Goal: Information Seeking & Learning: Understand process/instructions

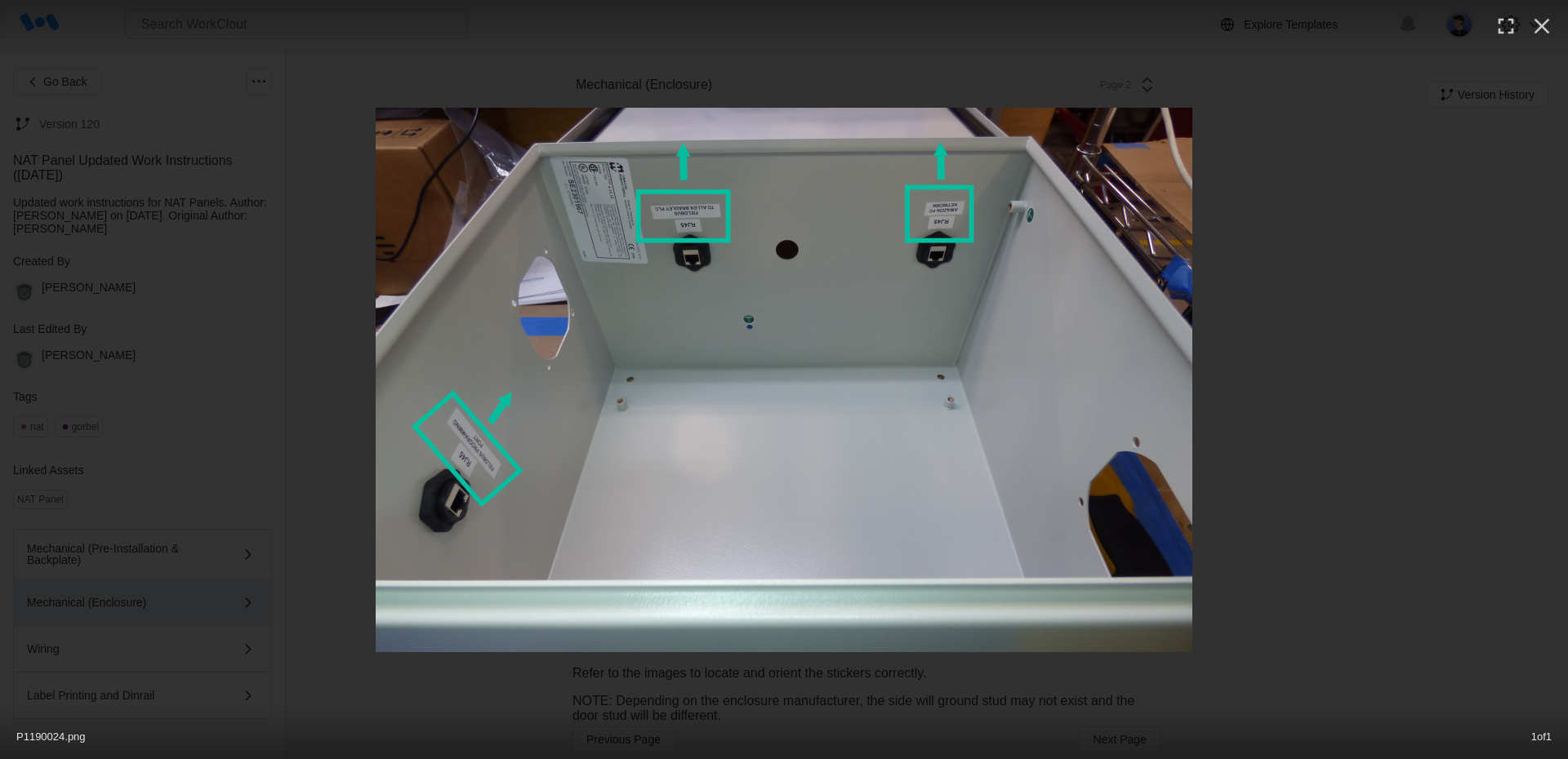
click at [256, 279] on div at bounding box center [784, 380] width 1568 height 544
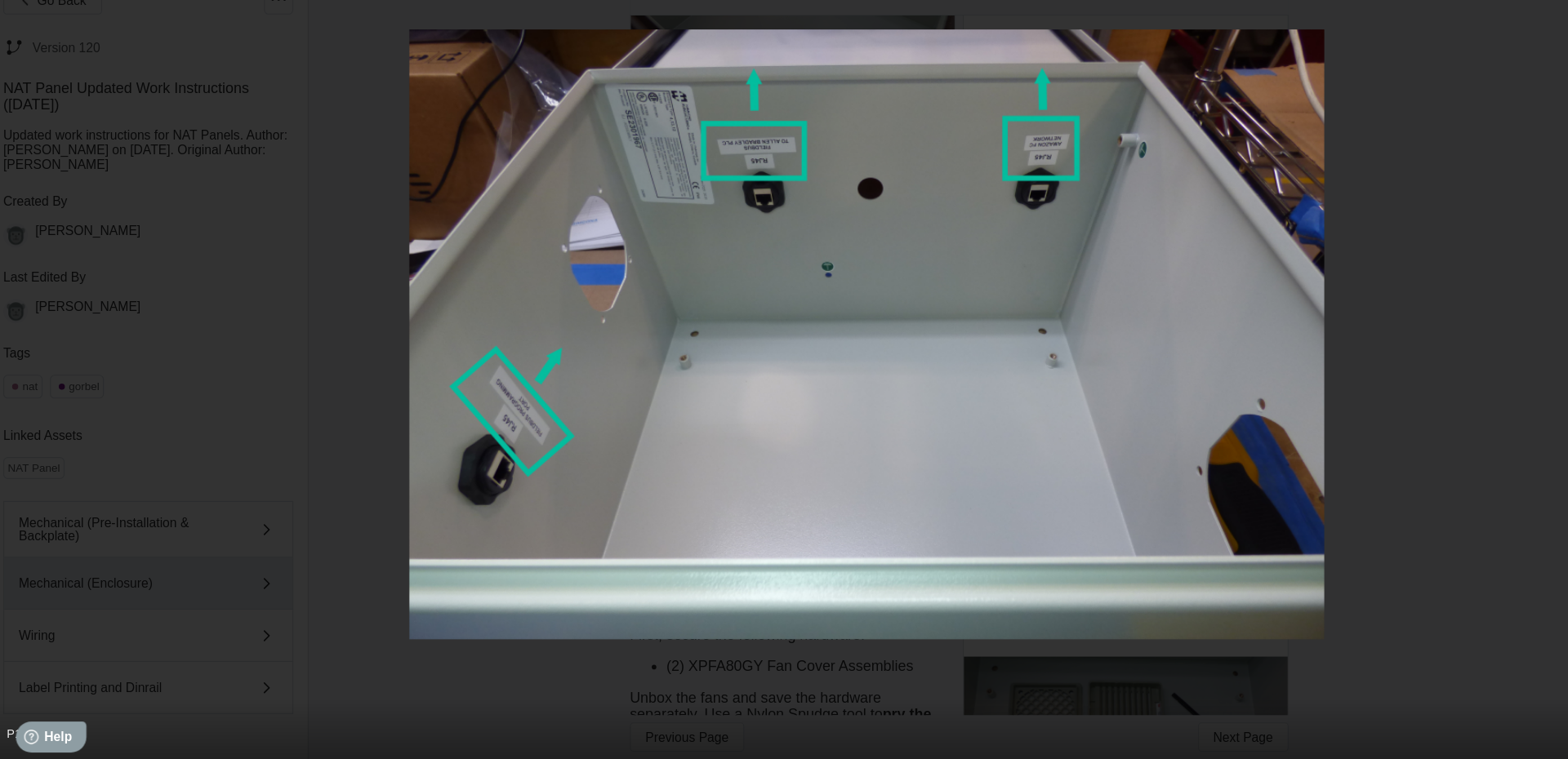
scroll to position [40, 0]
click at [1200, 152] on div at bounding box center [784, 380] width 1568 height 544
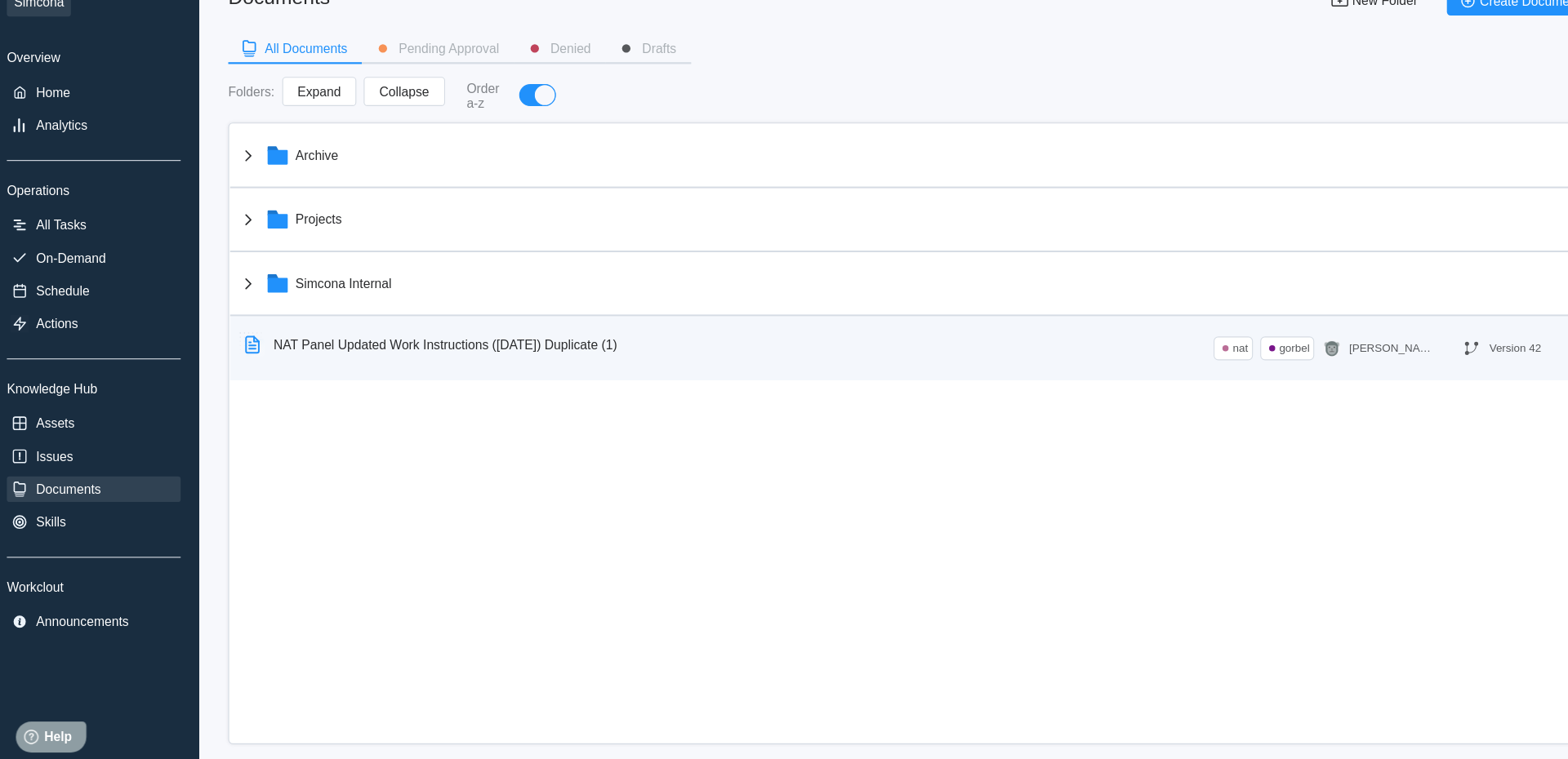
click at [361, 391] on div "NAT Panel Updated Work Instructions ([DATE]) Duplicate (1)" at bounding box center [408, 389] width 307 height 13
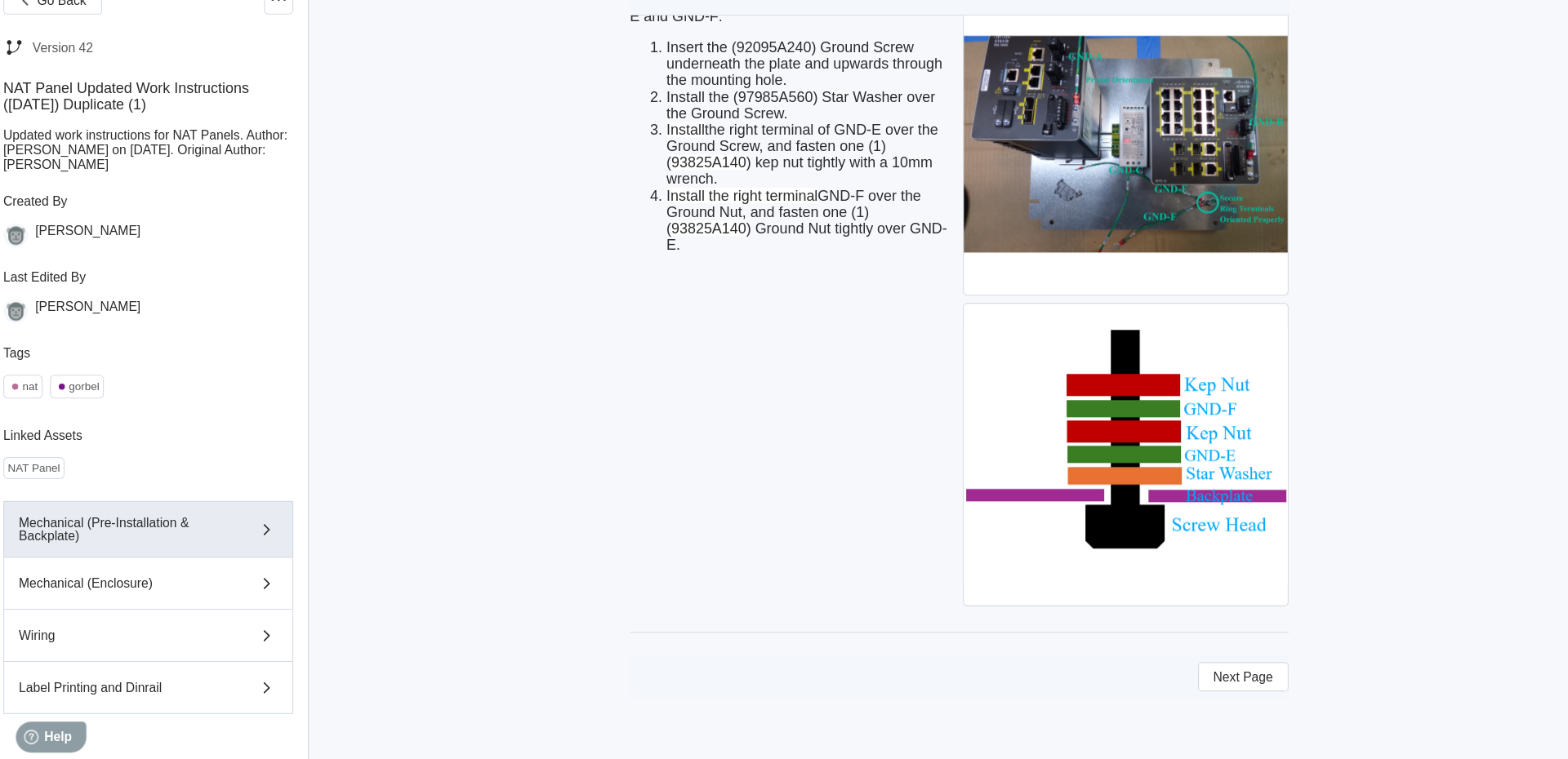
scroll to position [4197, 0]
click at [134, 600] on button "Mechanical (Enclosure)" at bounding box center [143, 603] width 259 height 46
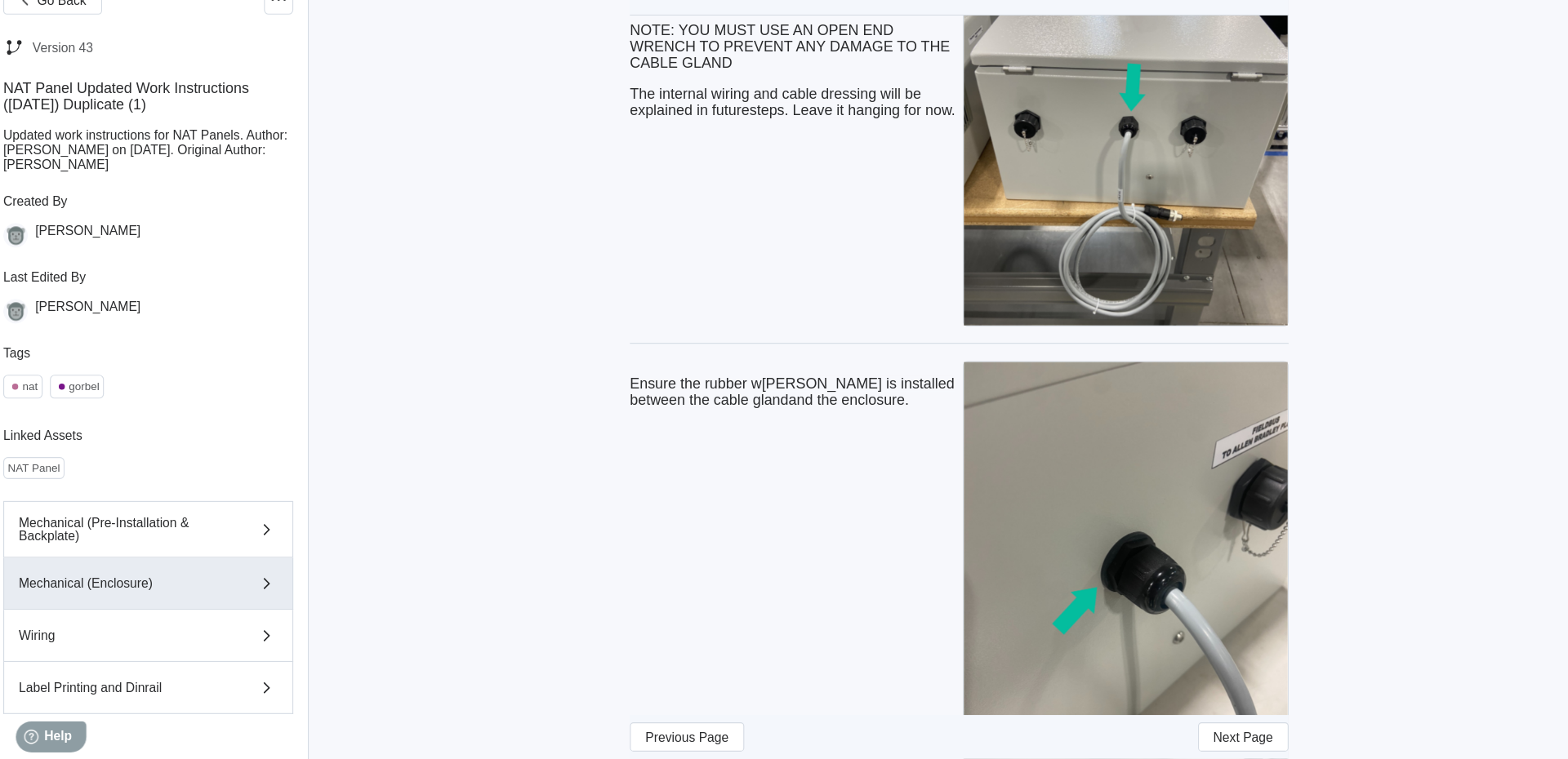
scroll to position [40, 0]
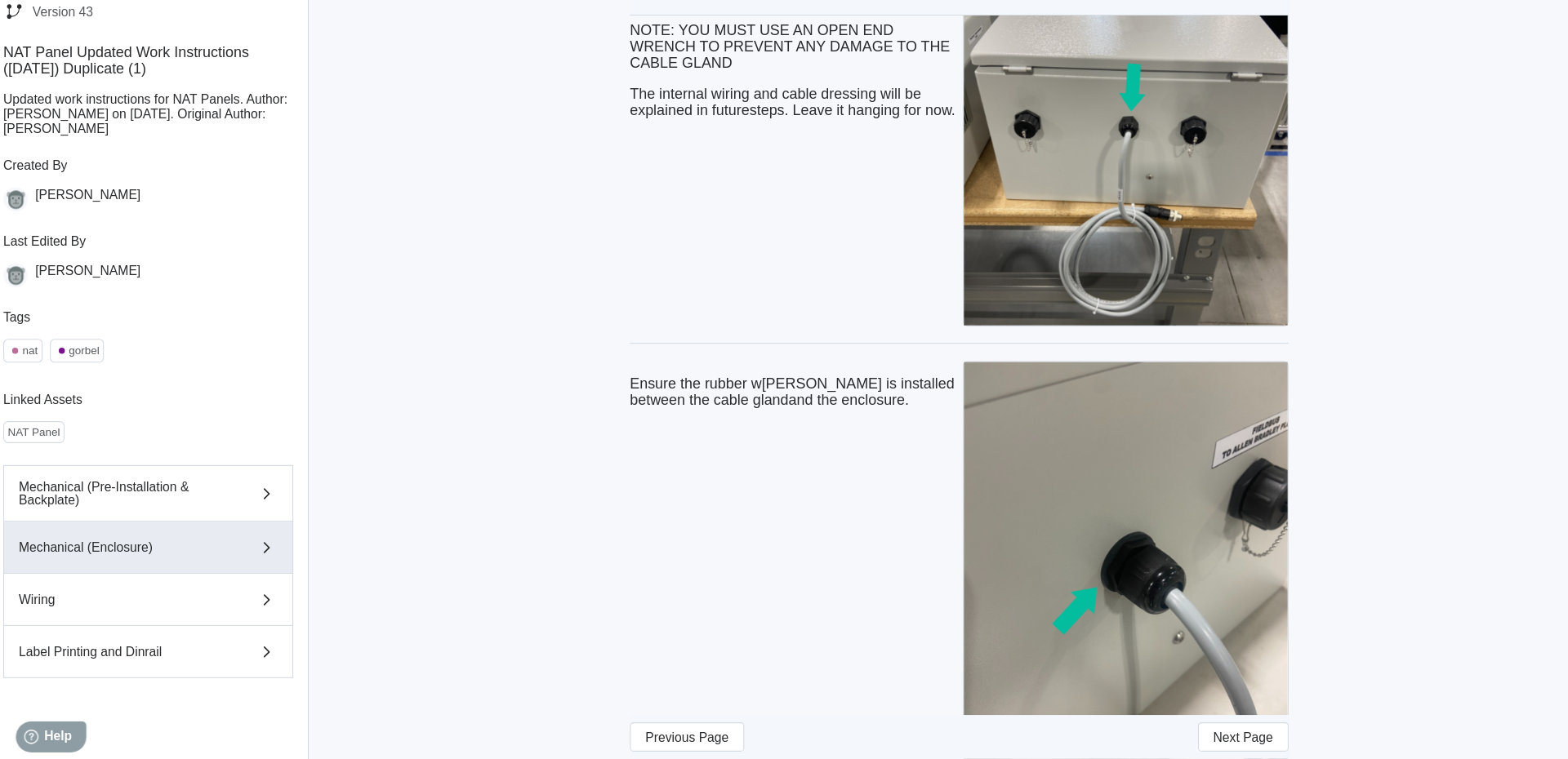
click at [1135, 737] on span "Next Page" at bounding box center [1120, 740] width 53 height 12
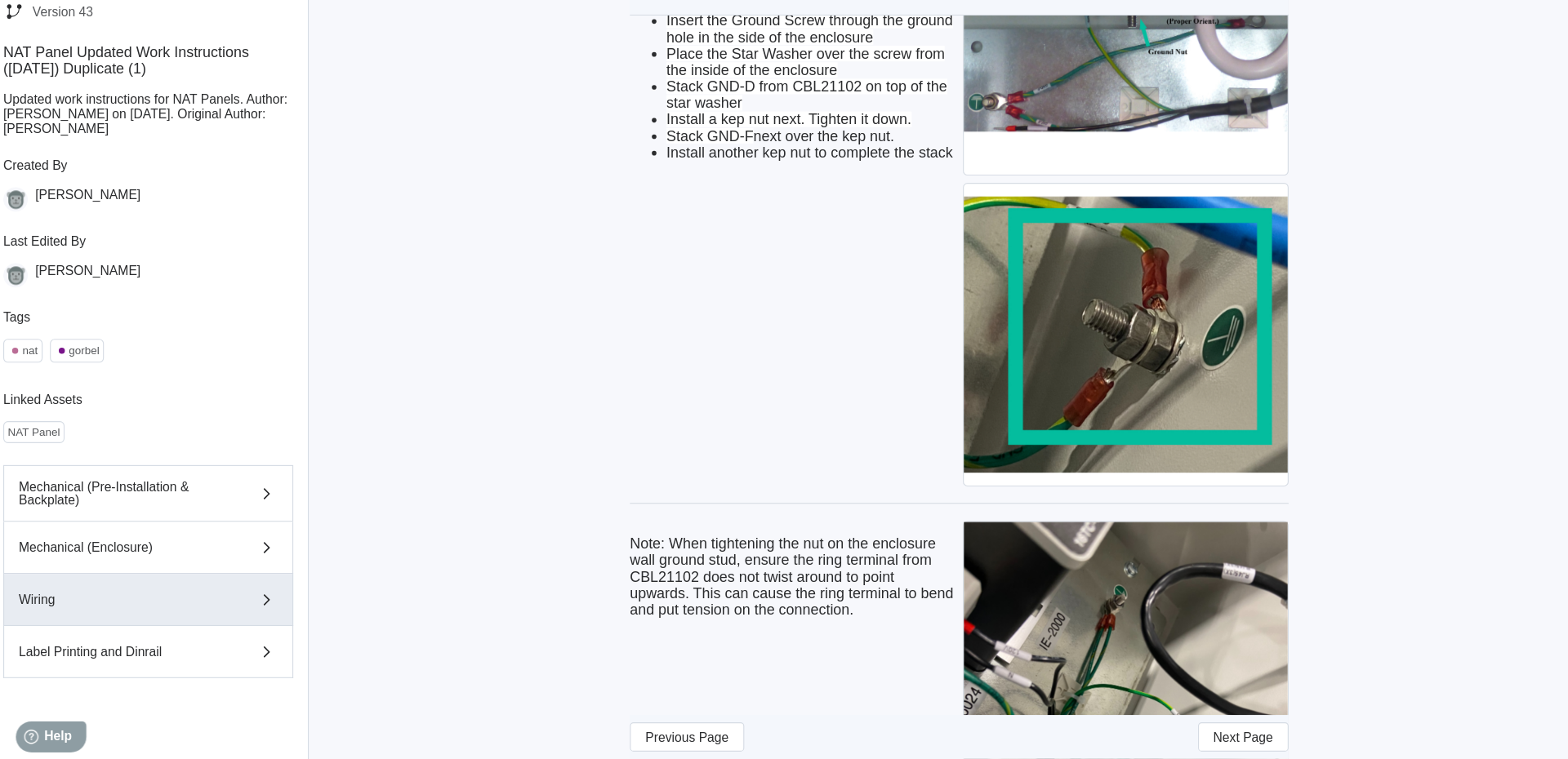
click at [1373, 637] on div "Go Back Version 43 NAT Panel Updated Work Instructions ([DATE]) Duplicate (1) U…" at bounding box center [784, 259] width 1568 height 8929
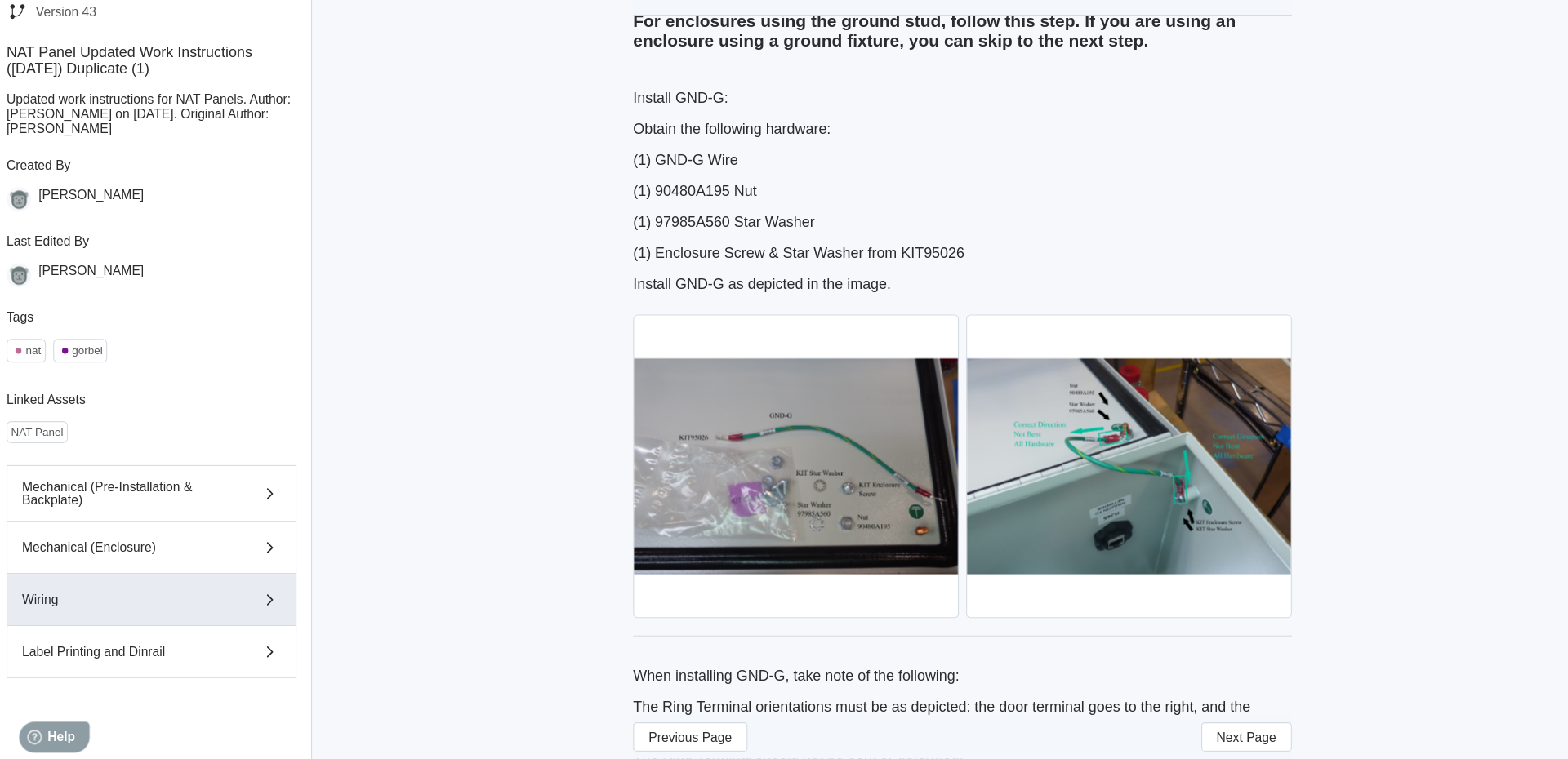
scroll to position [2192, 0]
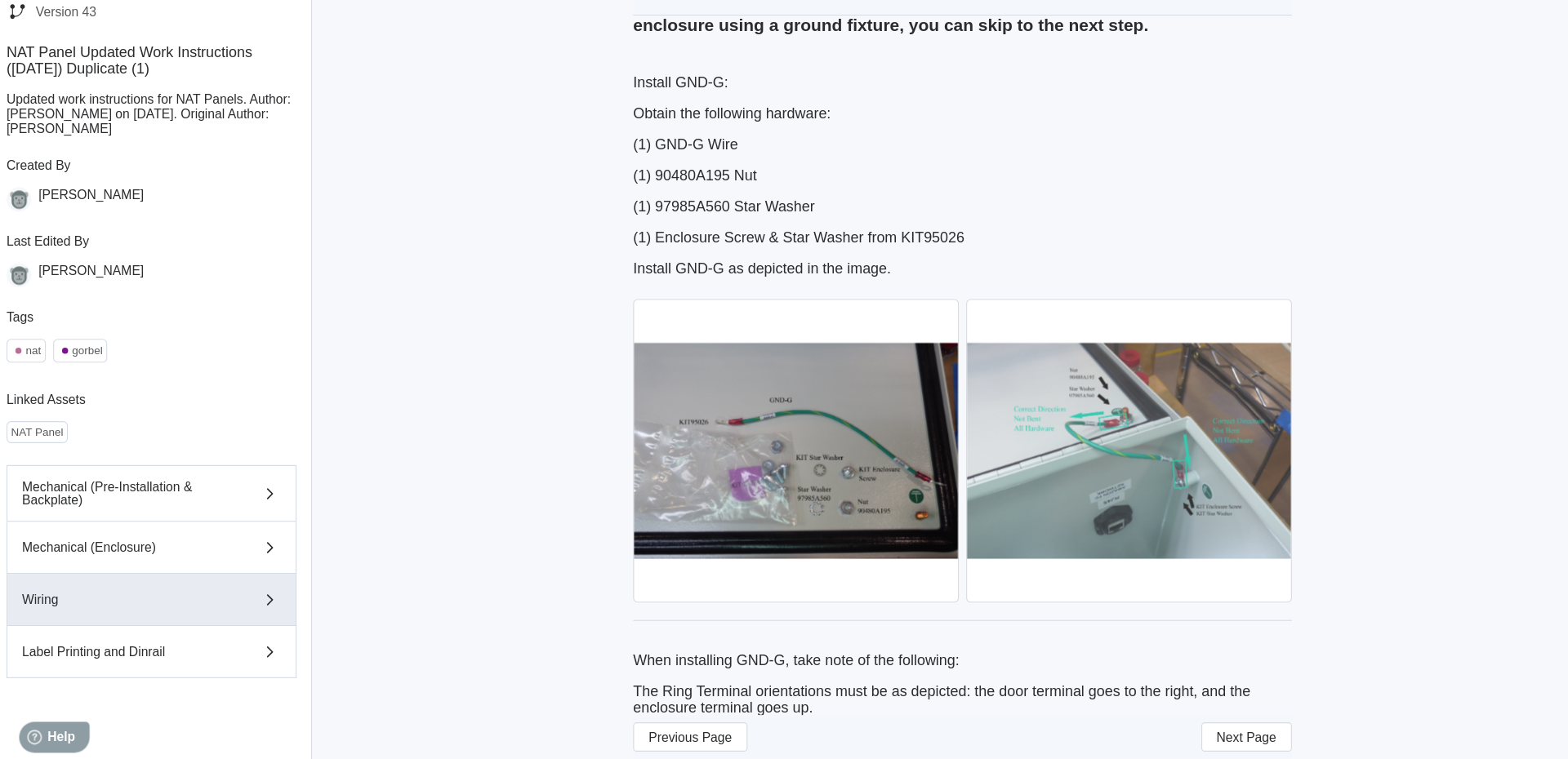
click at [1019, 519] on img at bounding box center [1015, 484] width 289 height 270
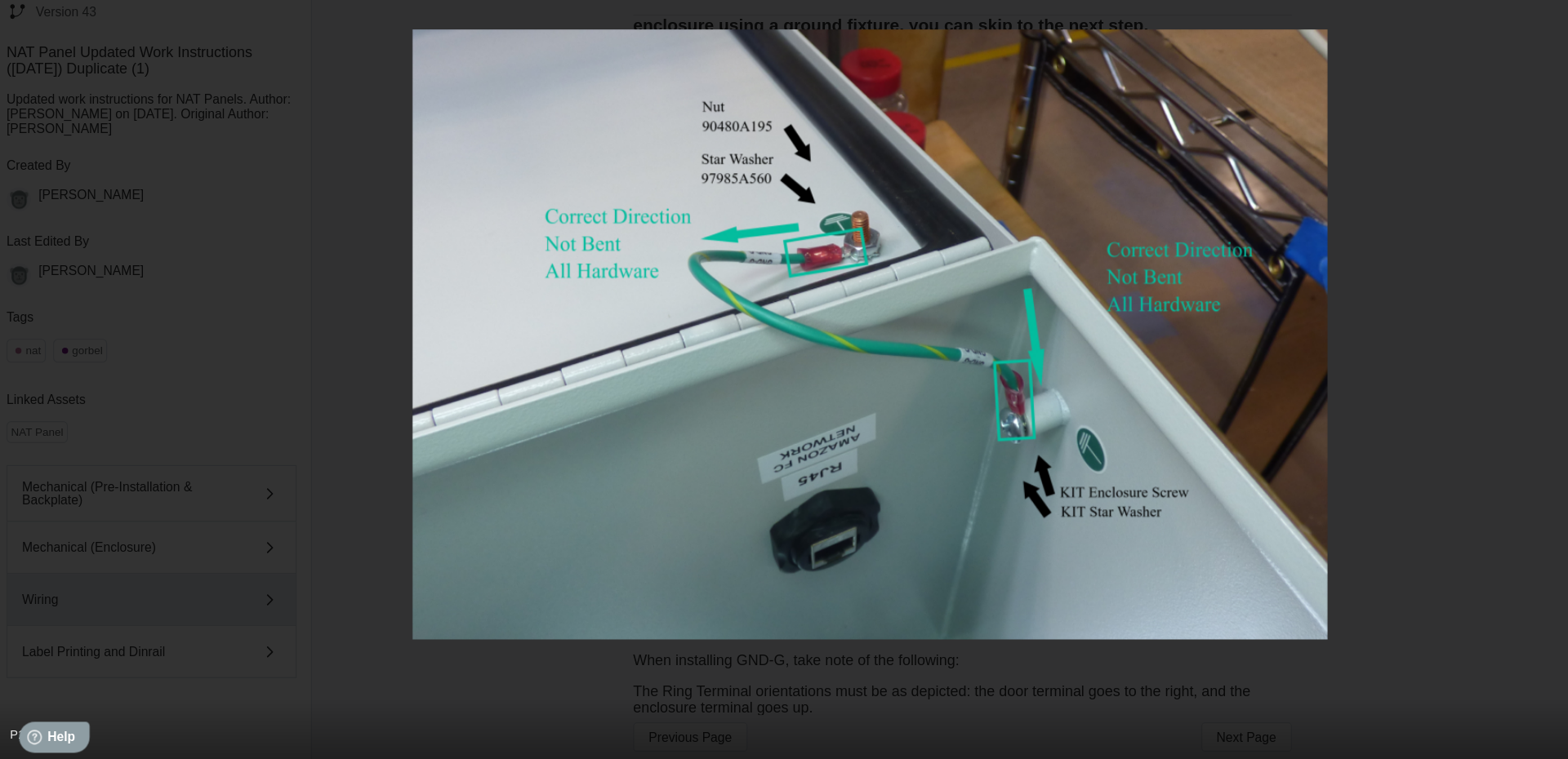
click at [1367, 170] on div at bounding box center [784, 380] width 1568 height 544
click at [656, 241] on img at bounding box center [784, 380] width 816 height 544
click at [895, 516] on img at bounding box center [784, 380] width 816 height 544
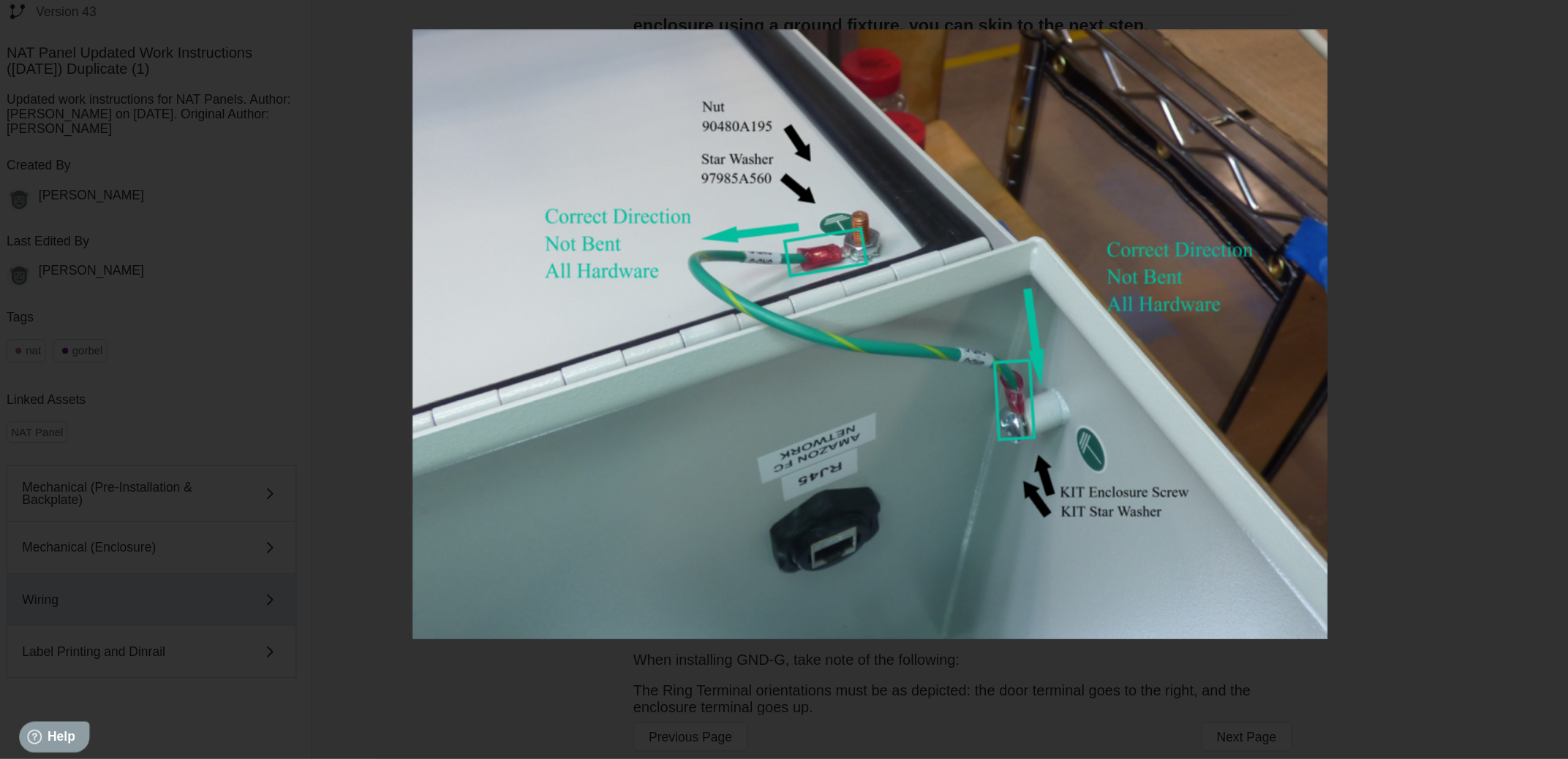
scroll to position [0, 0]
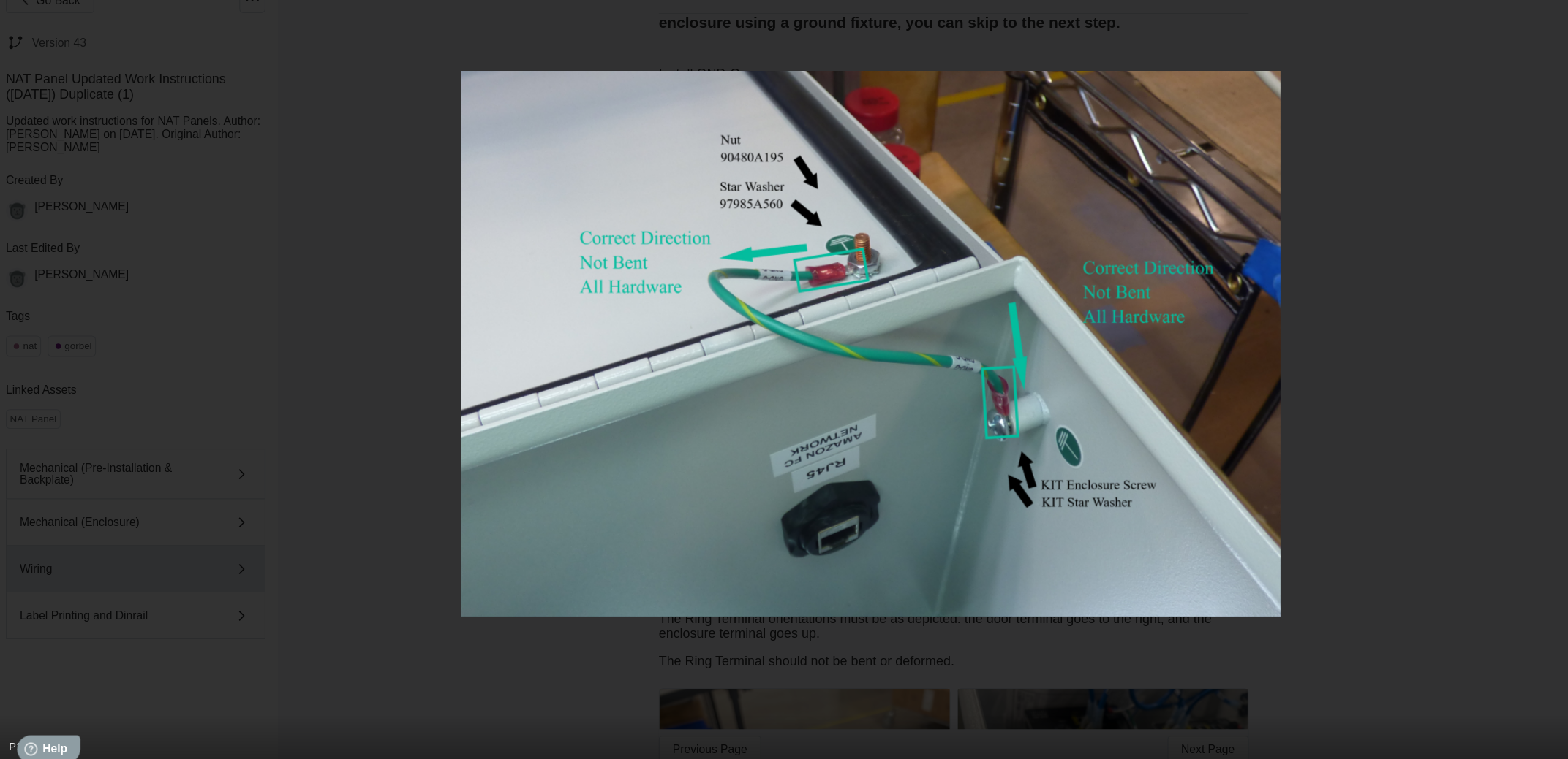
click at [1212, 659] on div "P1190033.png 1 of 1" at bounding box center [784, 380] width 1568 height 759
click at [1013, 305] on img at bounding box center [784, 380] width 731 height 487
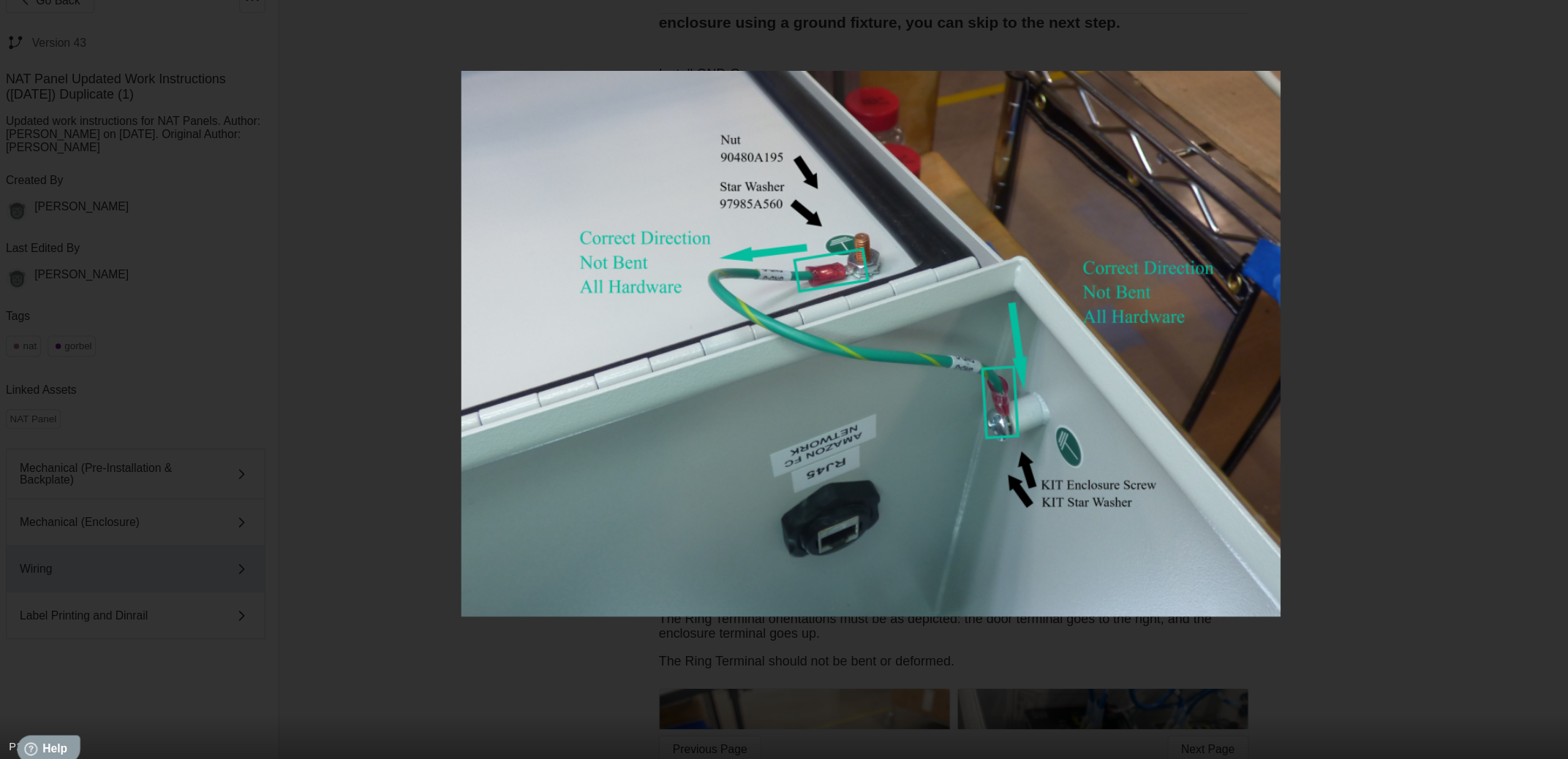
click at [1013, 305] on img at bounding box center [784, 380] width 731 height 487
click at [1227, 366] on div at bounding box center [784, 380] width 1568 height 487
click at [1233, 361] on div at bounding box center [784, 380] width 1568 height 487
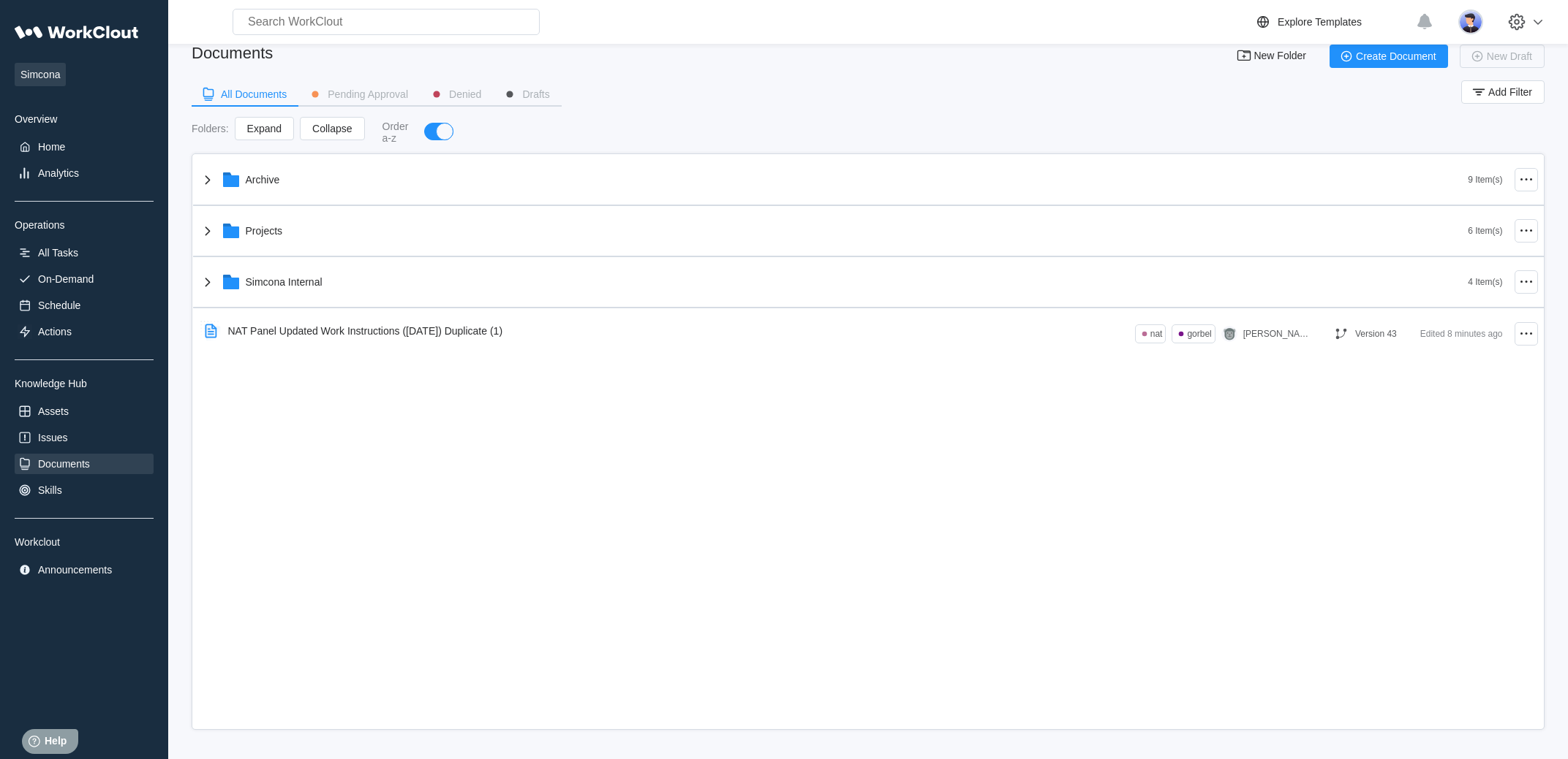
scroll to position [18, 0]
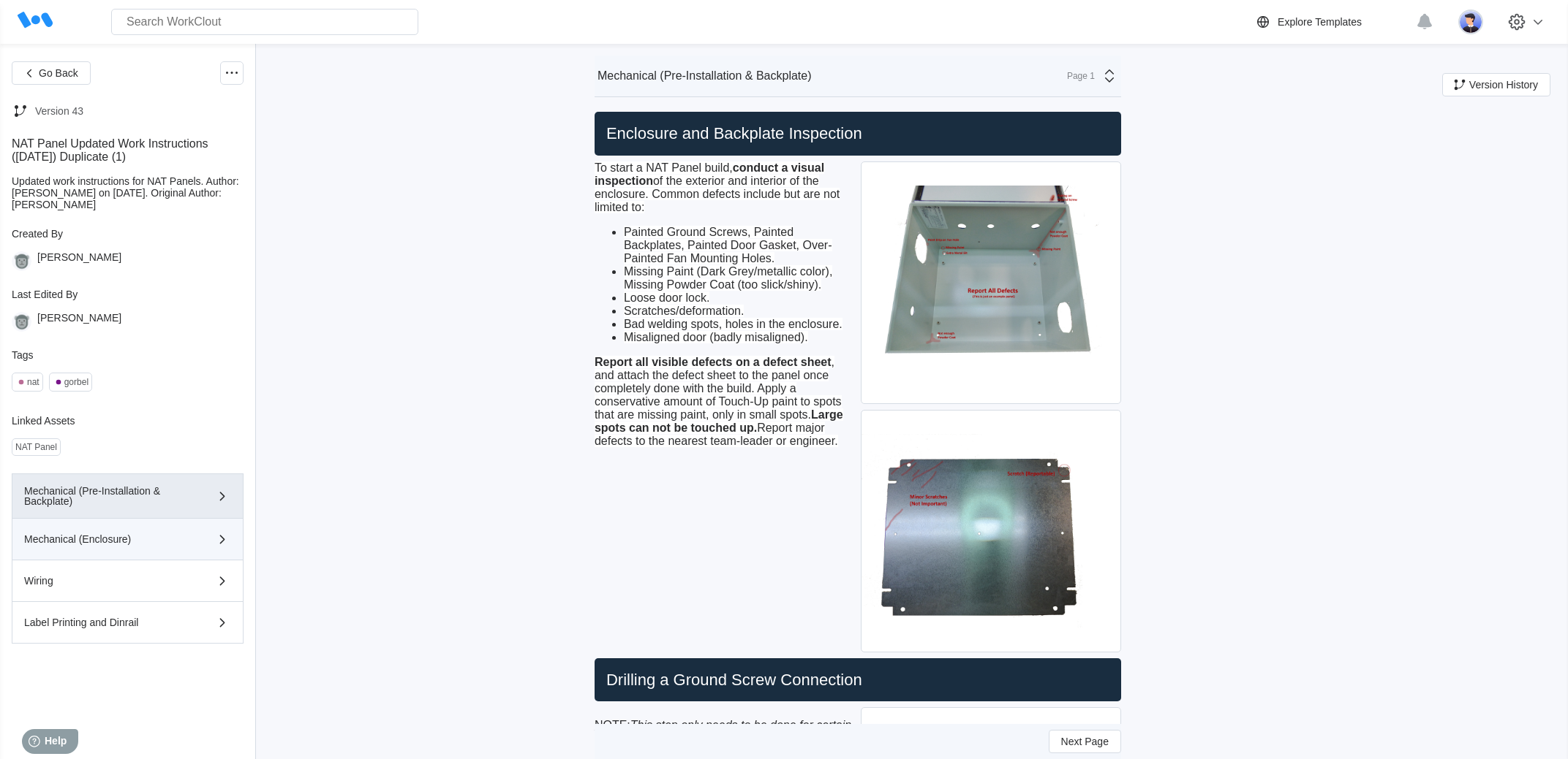
click at [175, 544] on div "Mechanical (Enclosure)" at bounding box center [107, 539] width 166 height 10
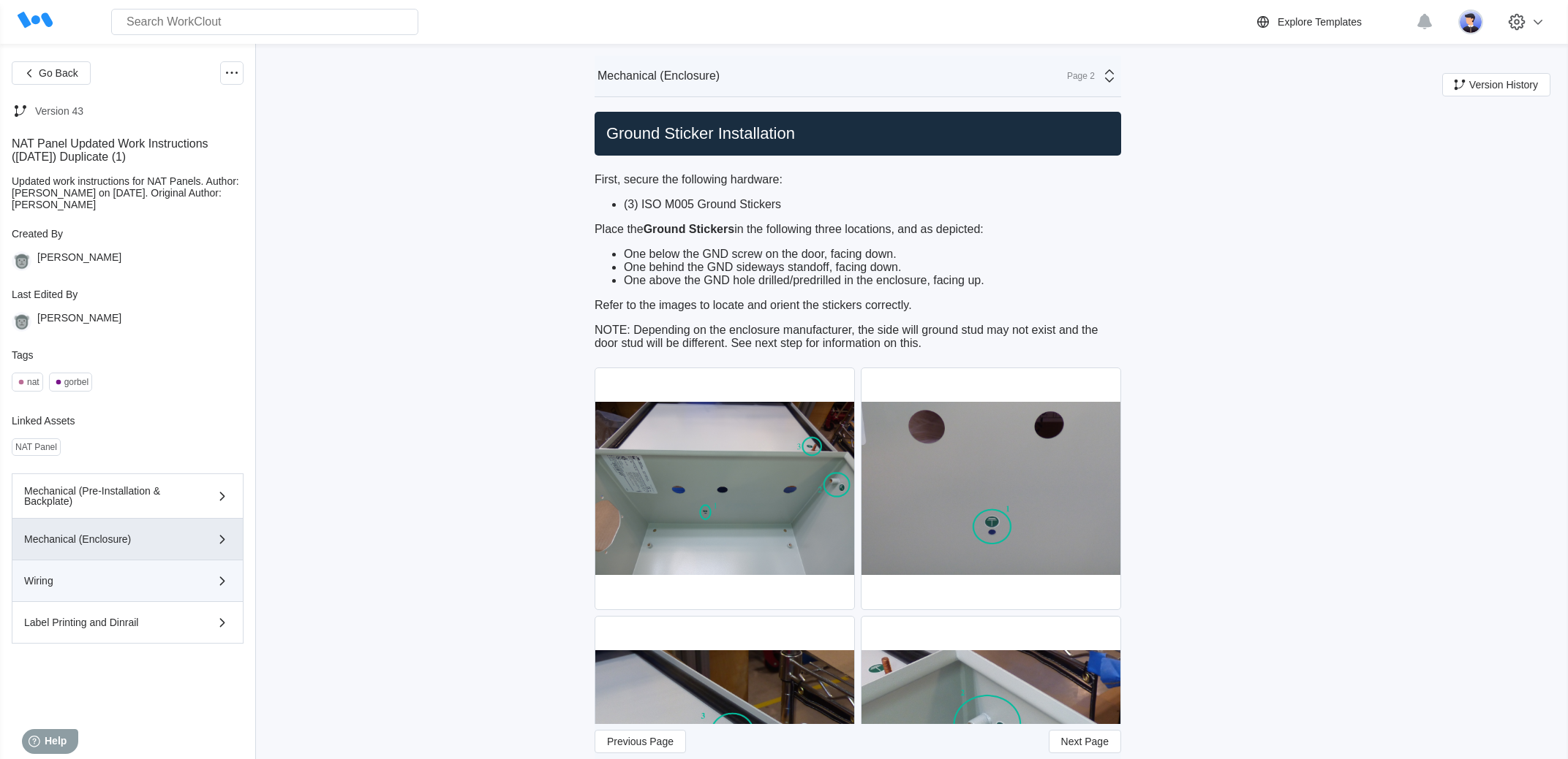
click at [175, 580] on button "Wiring" at bounding box center [128, 581] width 232 height 41
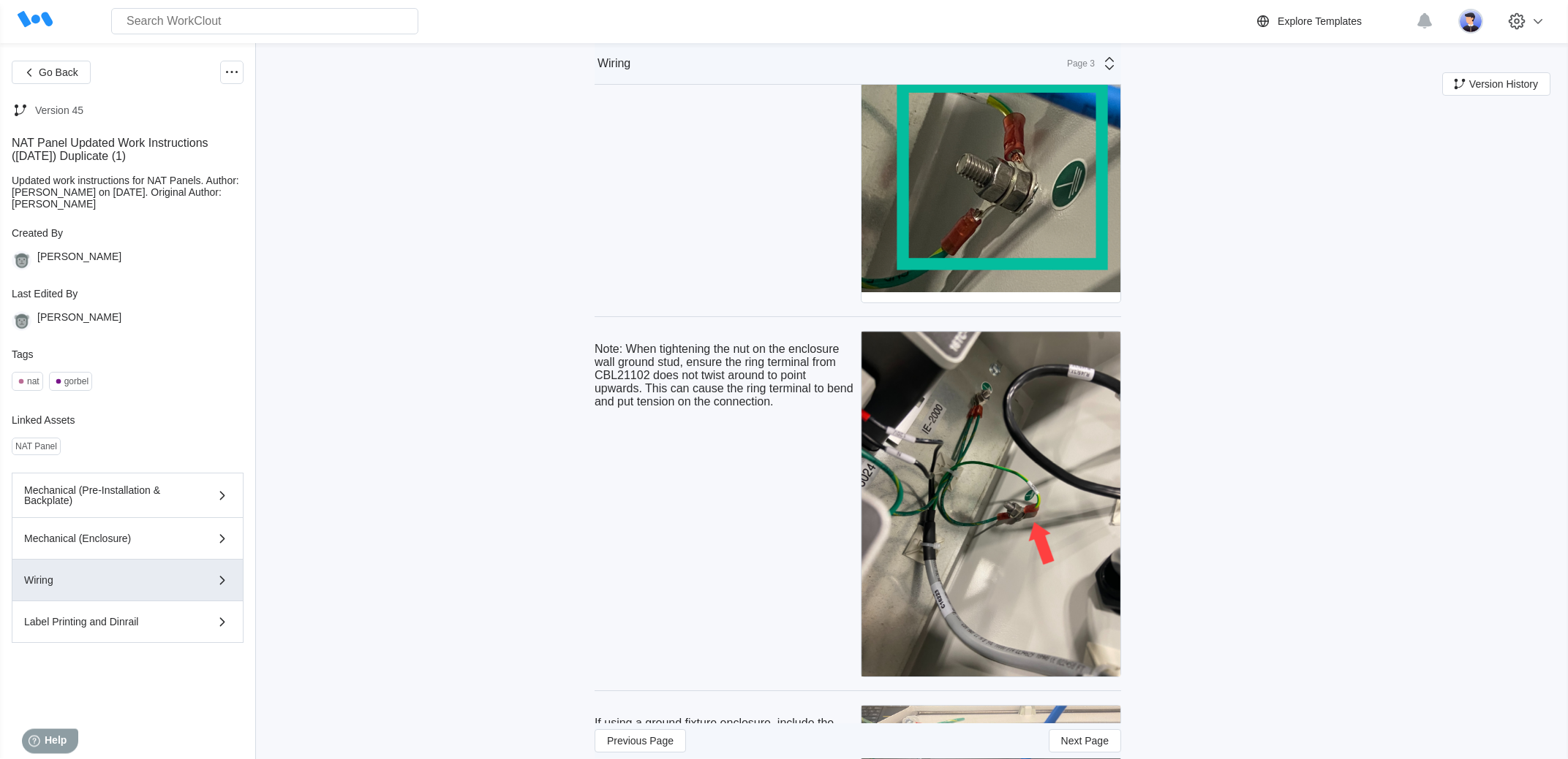
scroll to position [3969, 0]
click at [482, 459] on div "Go Back Version 46 NAT Panel Updated Work Instructions ([DATE]) Duplicate (1) U…" at bounding box center [784, 538] width 1568 height 8927
